Goal: Find specific page/section: Find specific page/section

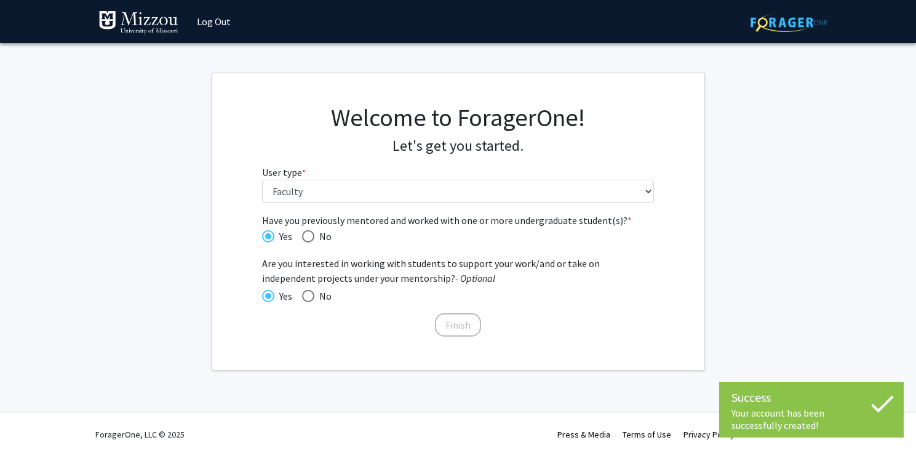
select select "5: faculty"
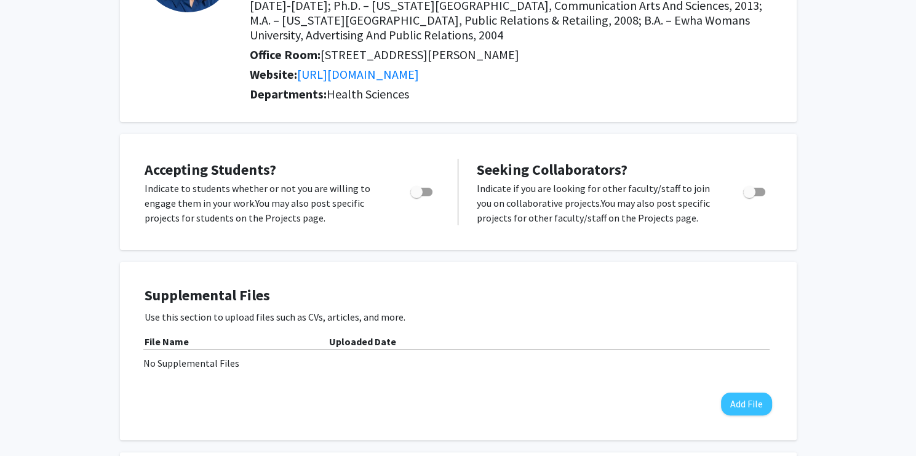
scroll to position [194, 0]
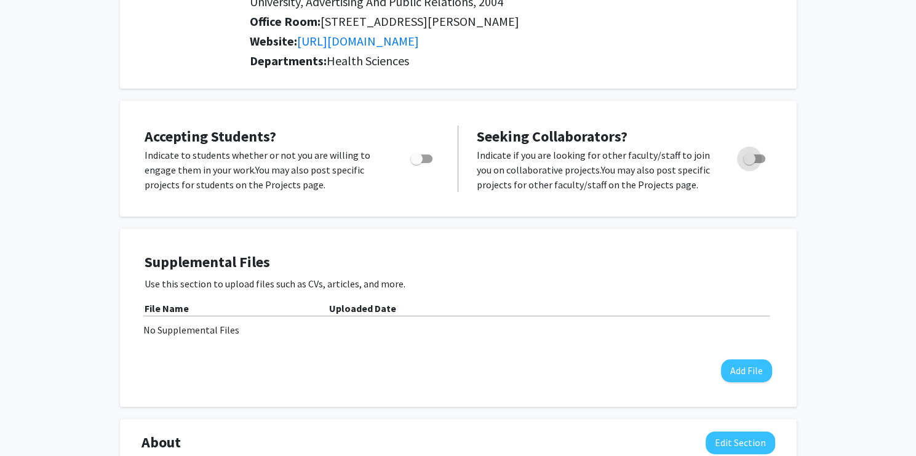
click at [759, 163] on span "Toggle" at bounding box center [754, 158] width 22 height 9
click at [750, 164] on input "Toggle" at bounding box center [749, 163] width 1 height 1
checkbox input "true"
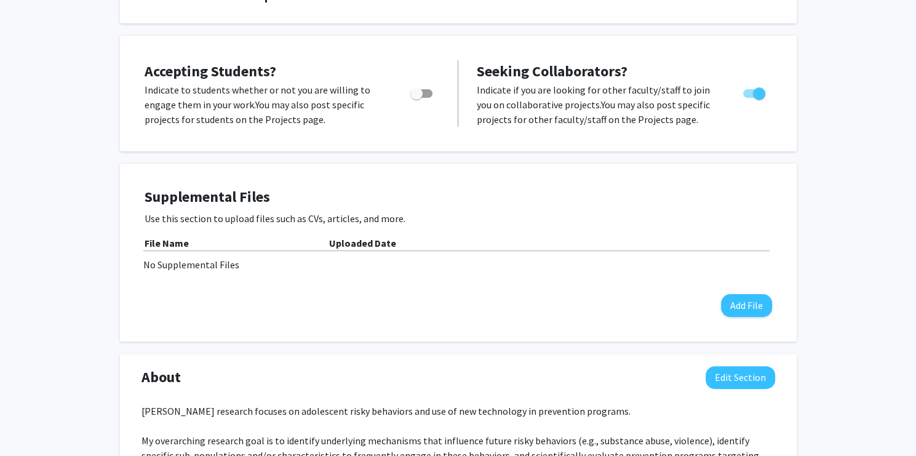
scroll to position [0, 0]
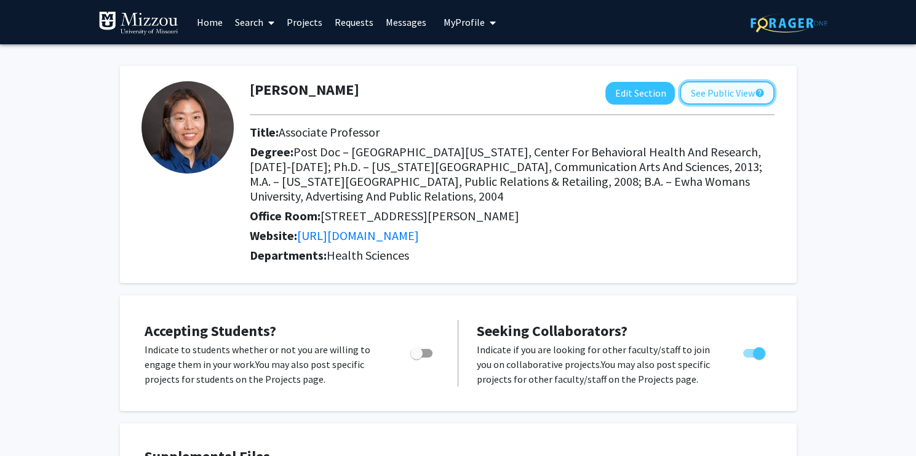
click at [722, 95] on button "See Public View help" at bounding box center [727, 92] width 95 height 23
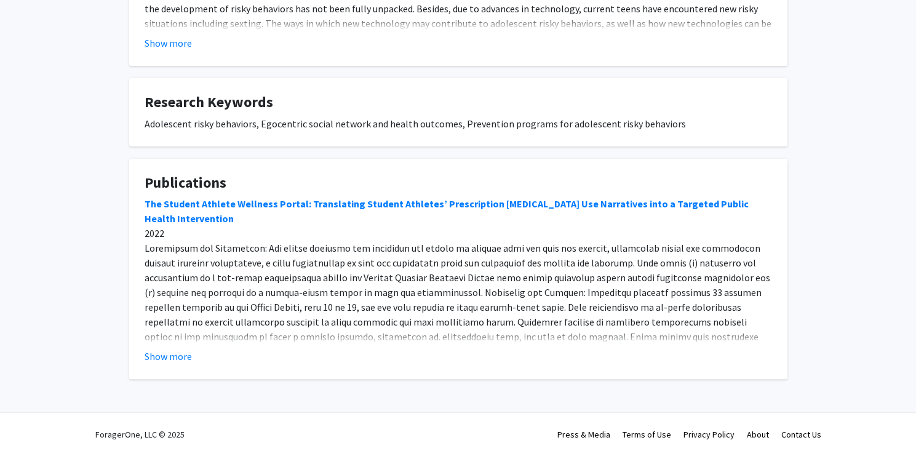
scroll to position [423, 0]
click at [169, 355] on button "Show more" at bounding box center [168, 356] width 47 height 15
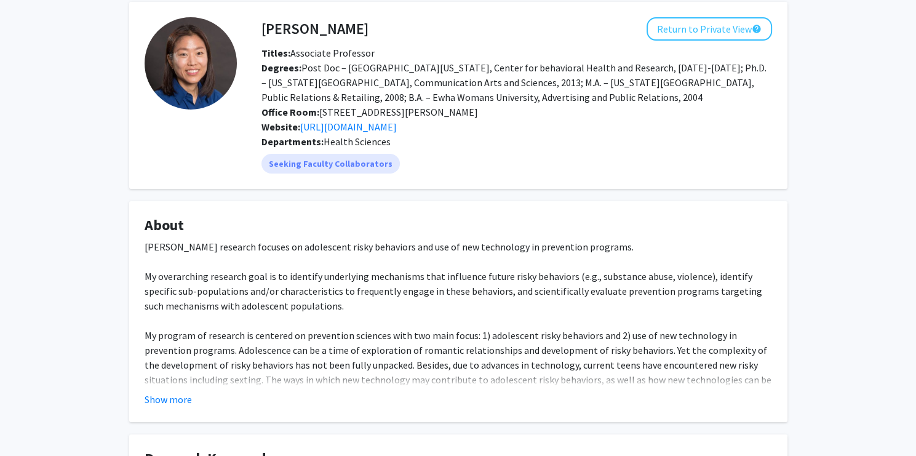
scroll to position [0, 0]
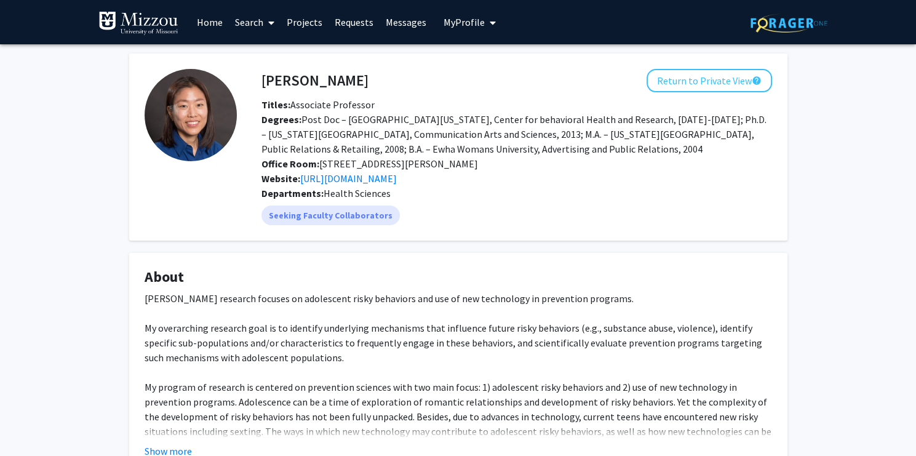
click at [261, 22] on link "Search" at bounding box center [255, 22] width 52 height 43
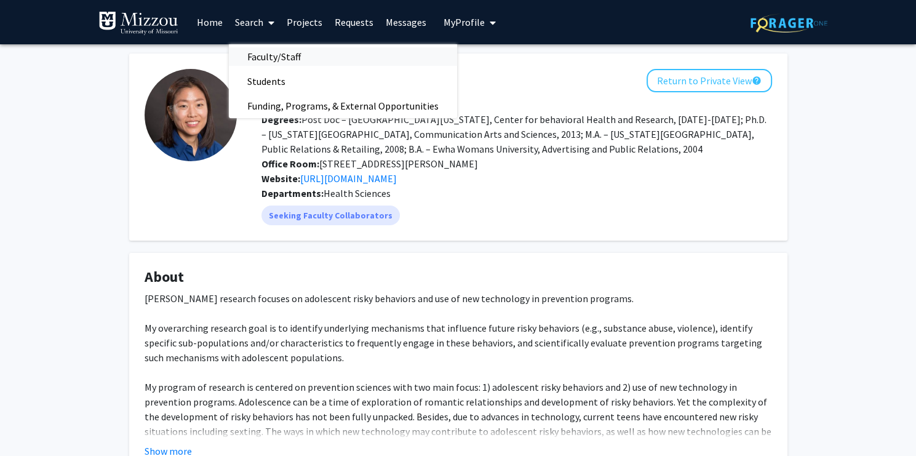
click at [274, 53] on span "Faculty/Staff" at bounding box center [274, 56] width 90 height 25
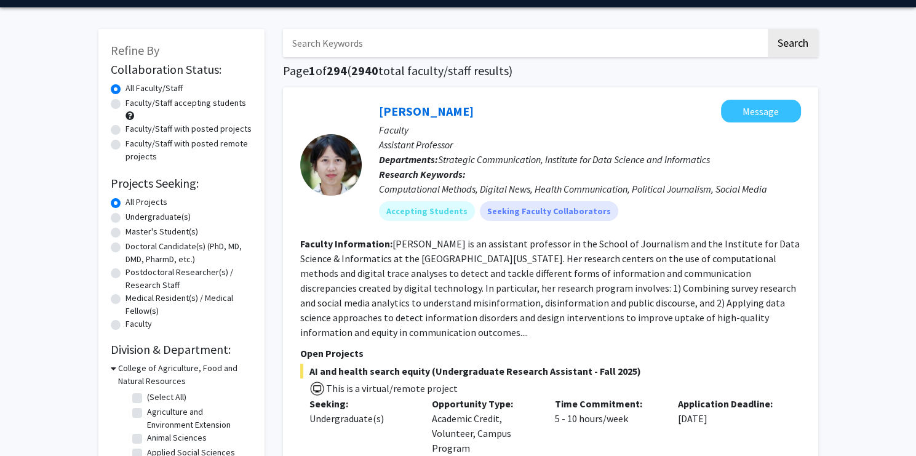
scroll to position [65, 0]
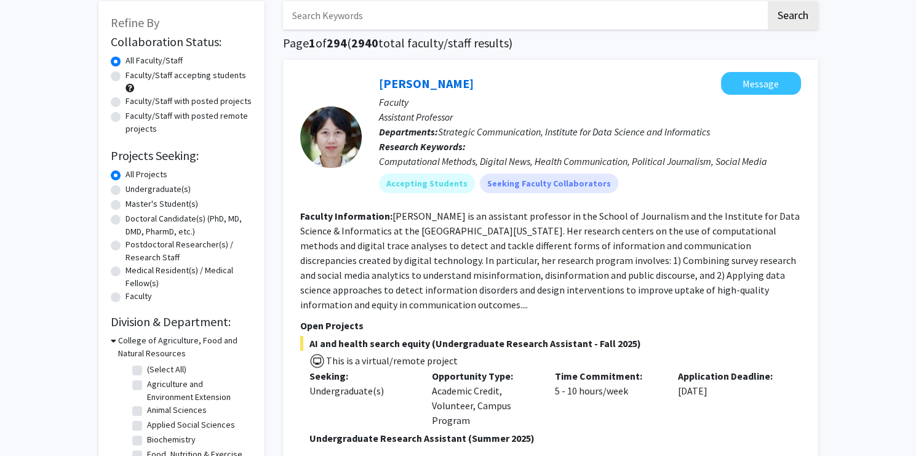
click at [139, 298] on label "Faculty" at bounding box center [139, 296] width 26 height 13
click at [134, 298] on input "Faculty" at bounding box center [130, 294] width 8 height 8
radio input "true"
